Goal: Find specific page/section: Find specific page/section

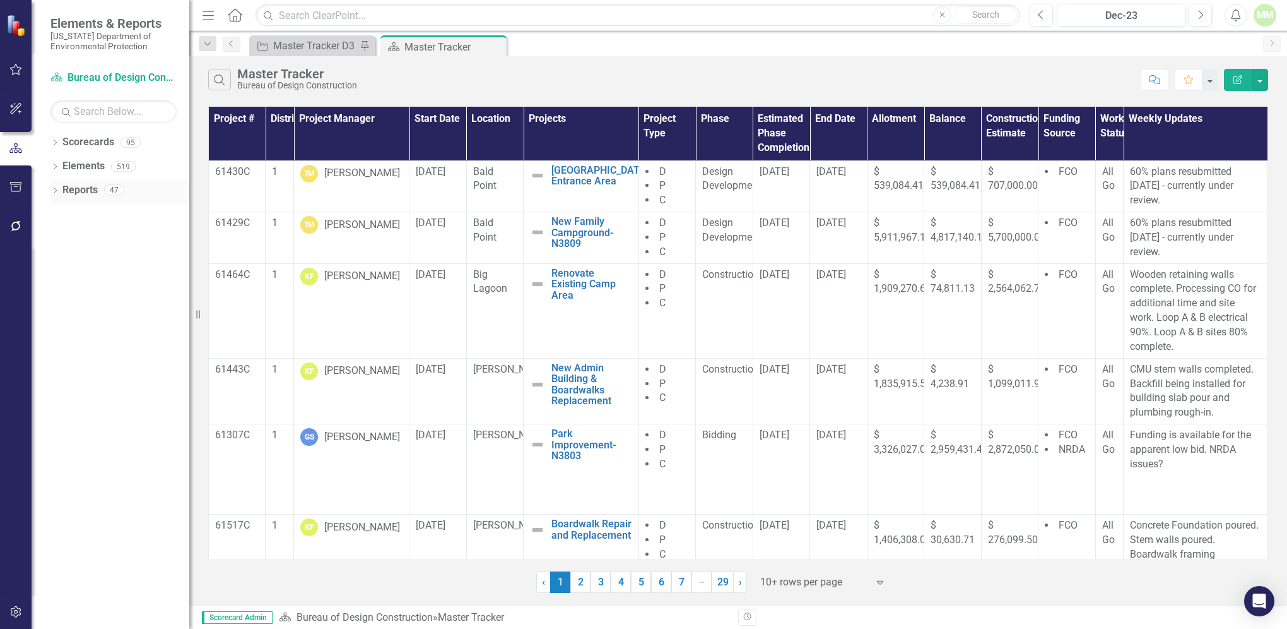
click at [78, 192] on link "Reports" at bounding box center [79, 190] width 35 height 15
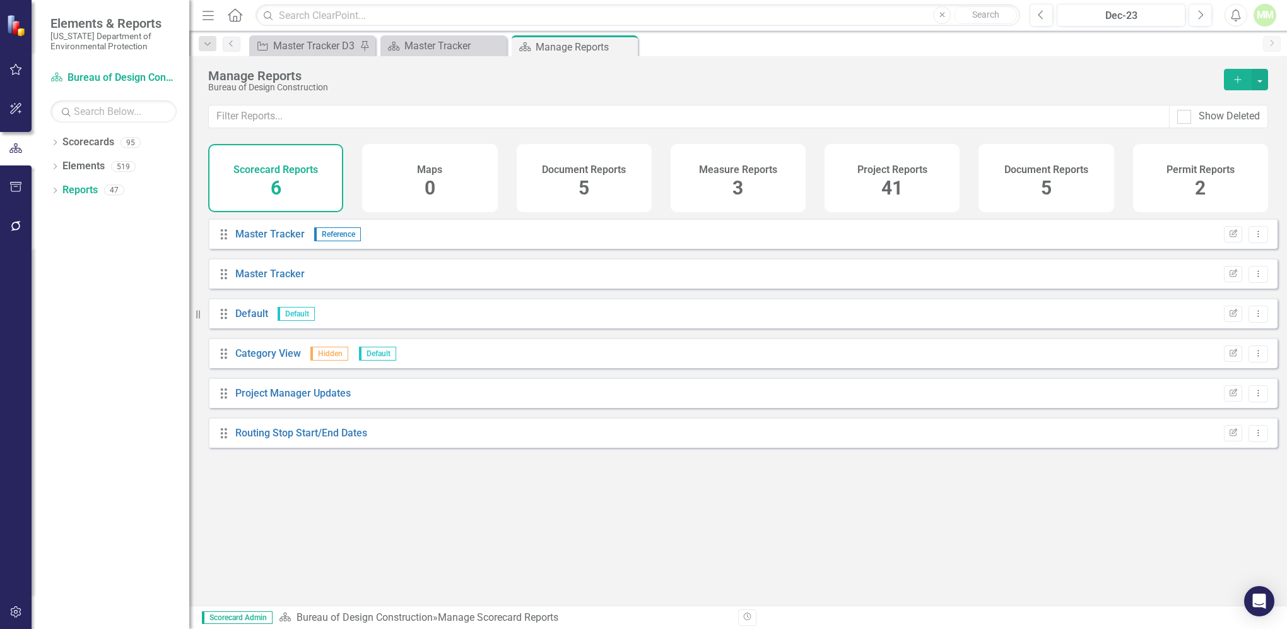
click at [885, 180] on span "41" at bounding box center [892, 188] width 21 height 22
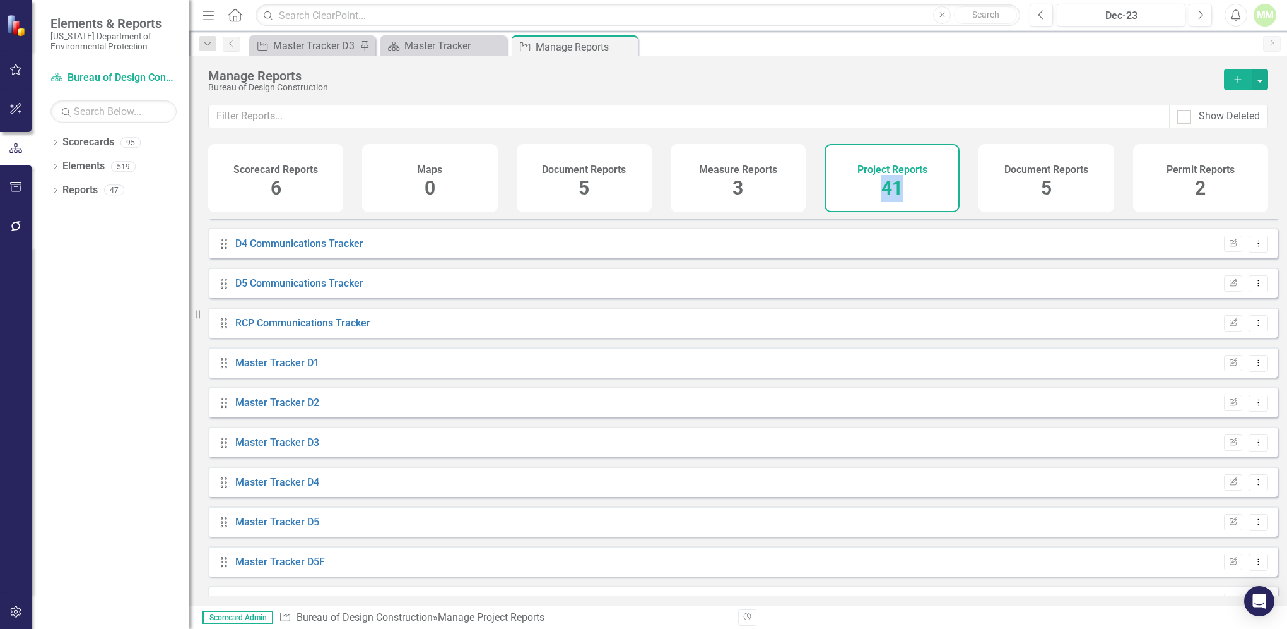
scroll to position [538, 0]
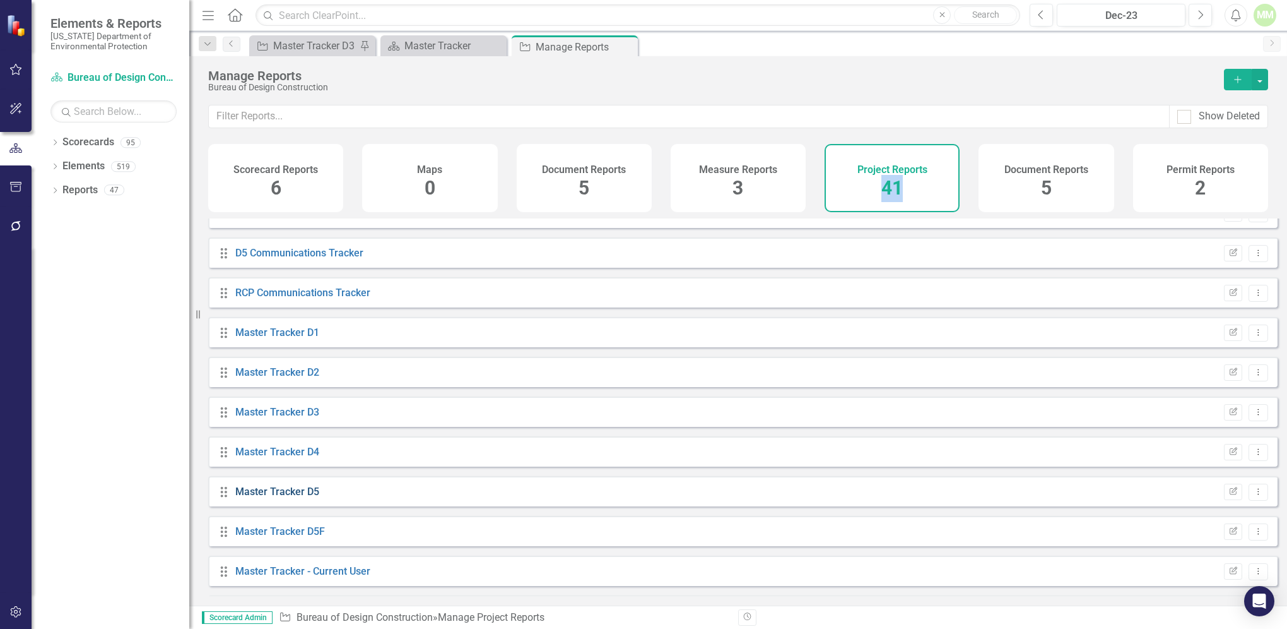
click at [261, 497] on link "Master Tracker D5" at bounding box center [277, 491] width 84 height 12
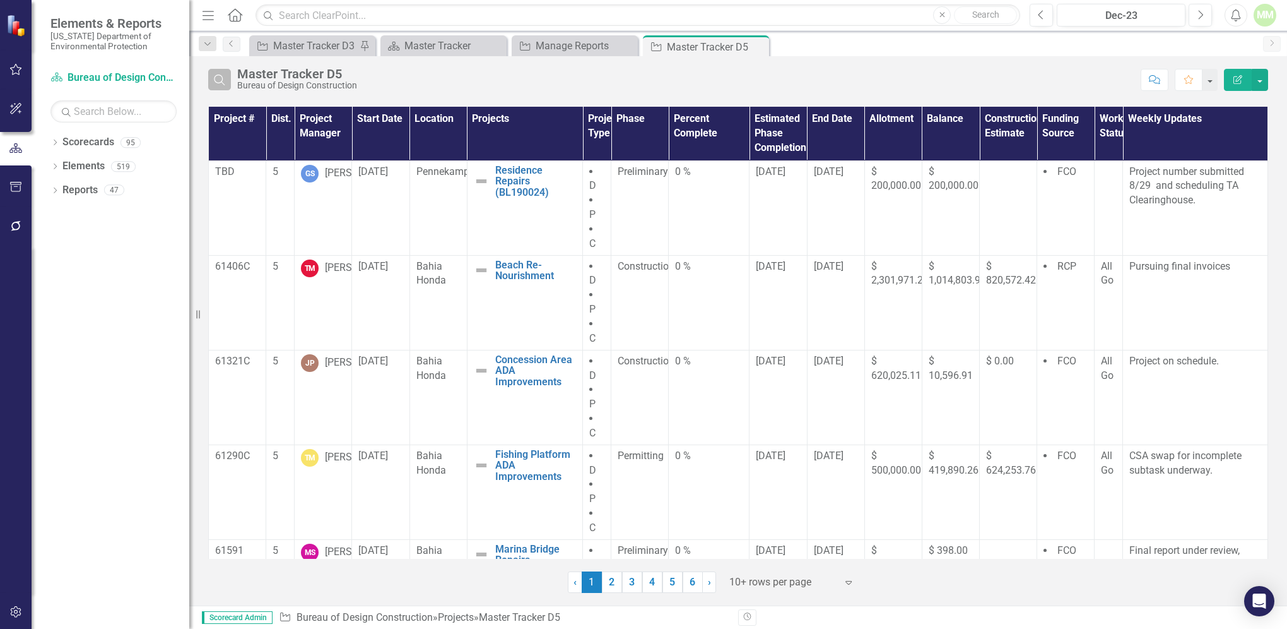
click at [220, 79] on icon "Search" at bounding box center [220, 79] width 14 height 11
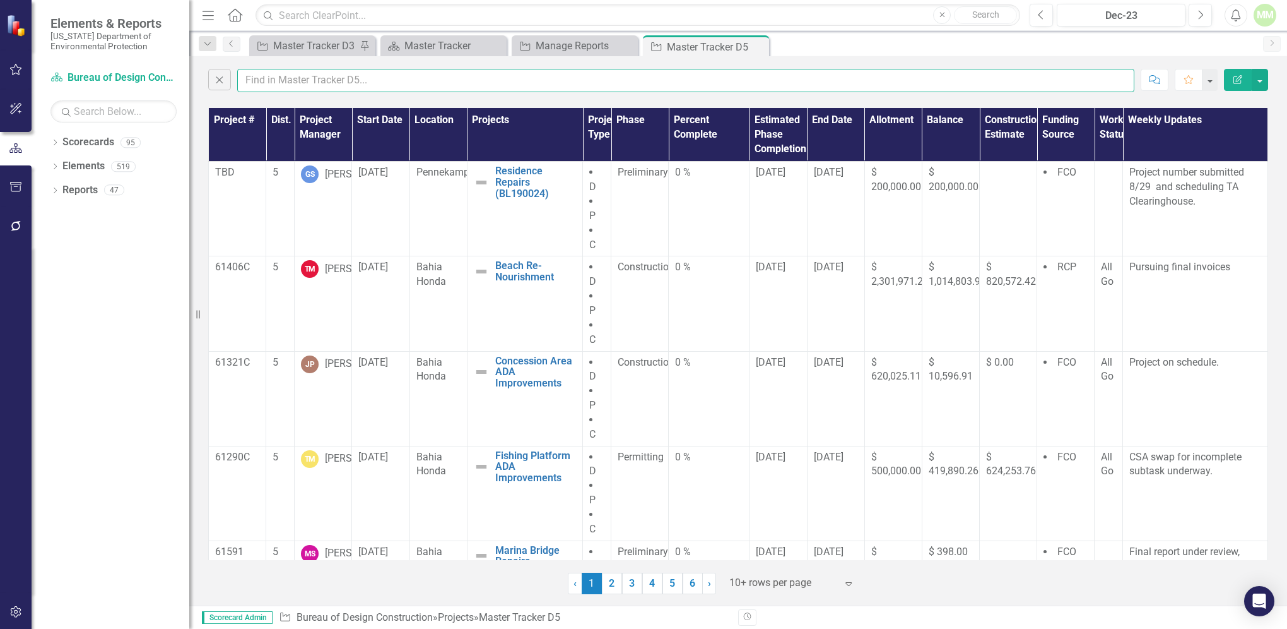
click at [334, 74] on input "text" at bounding box center [685, 80] width 897 height 23
type input "[PERSON_NAME]"
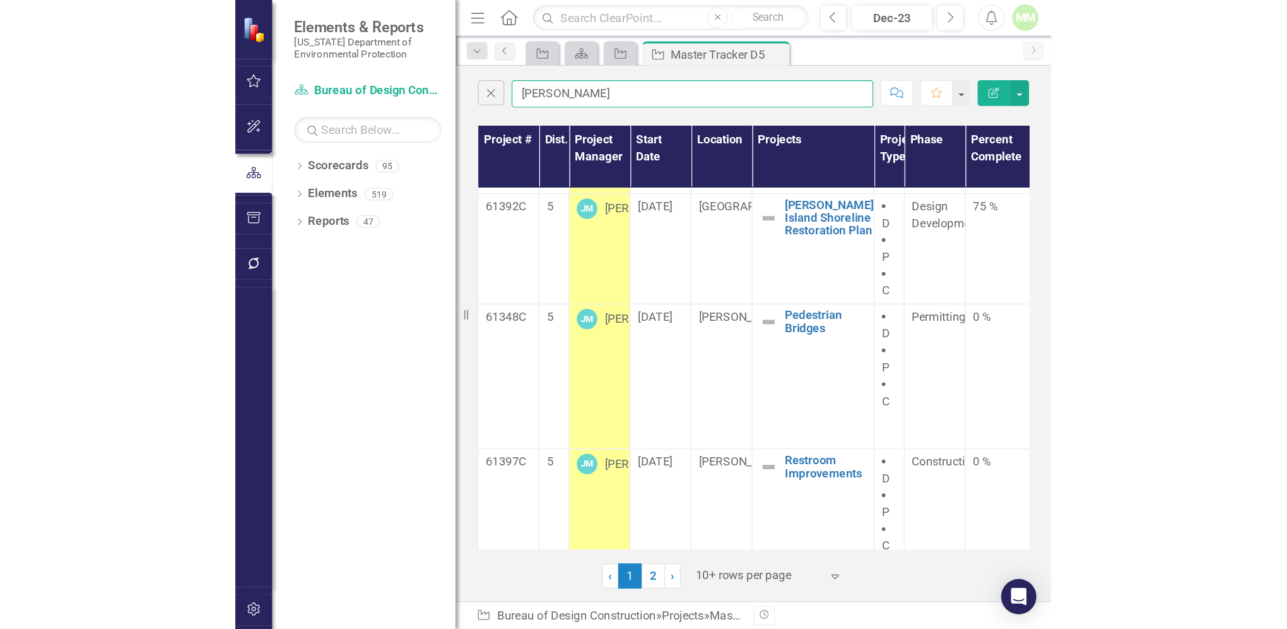
scroll to position [520, 0]
